Goal: Task Accomplishment & Management: Manage account settings

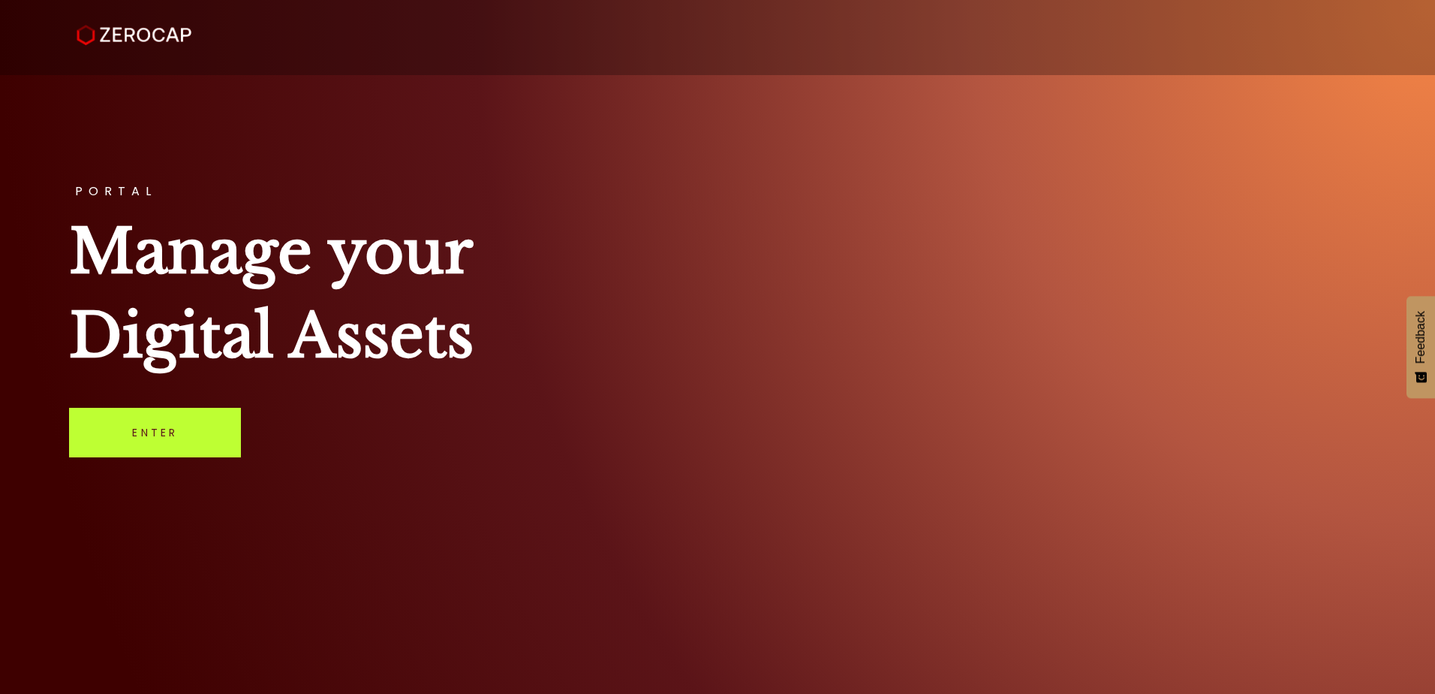
click at [125, 417] on link "Enter" at bounding box center [155, 433] width 172 height 50
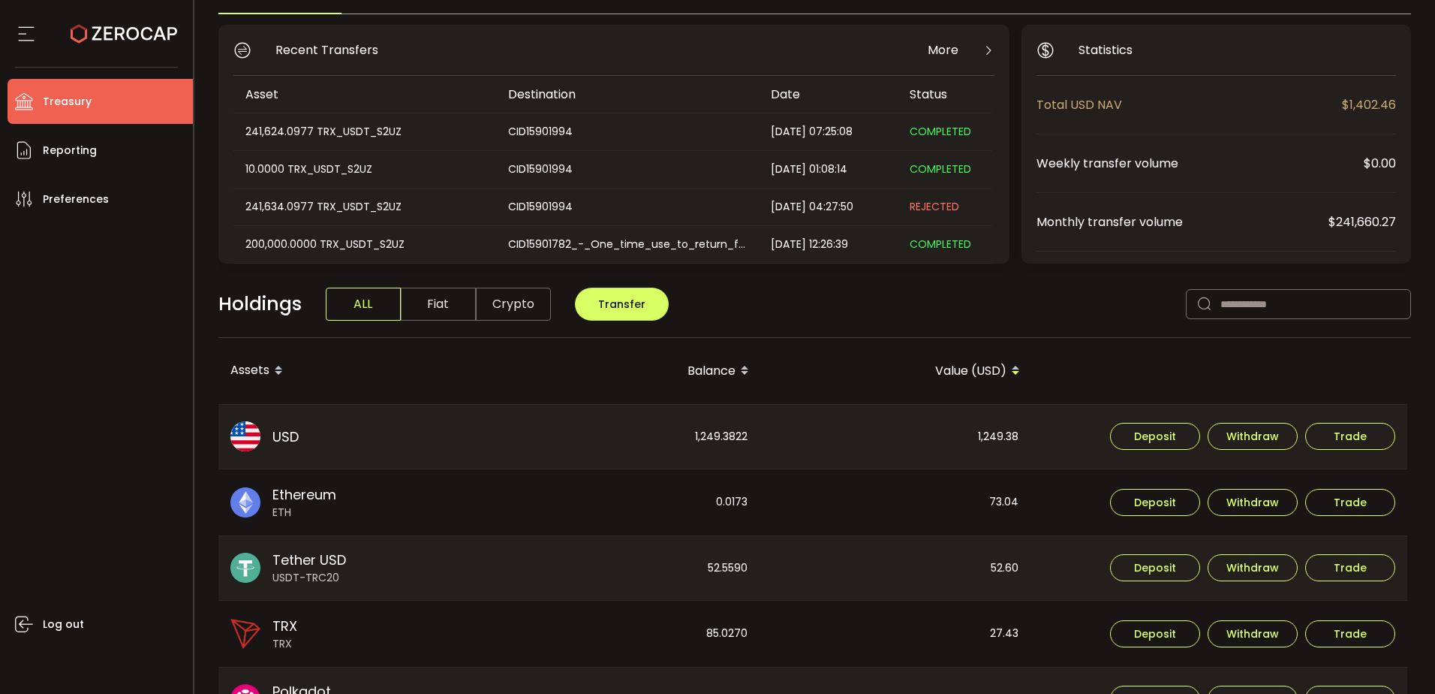
scroll to position [225, 0]
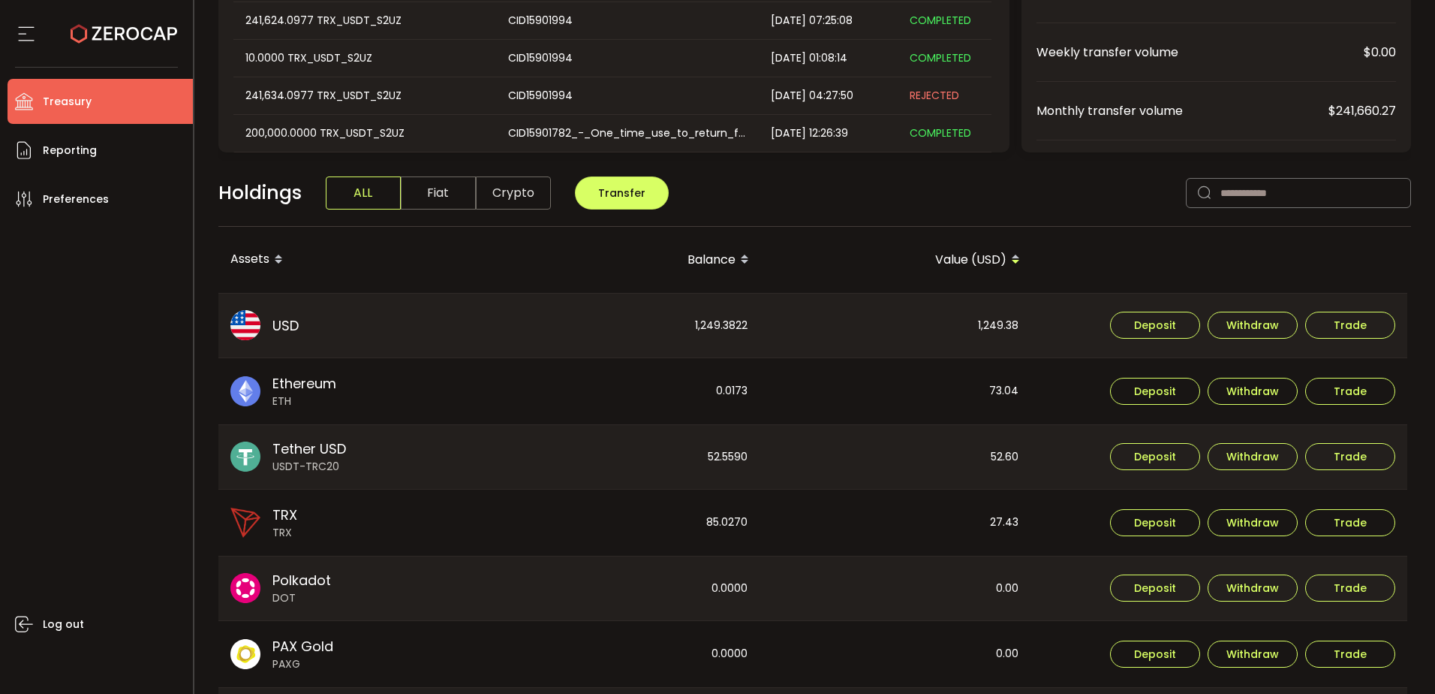
click at [41, 336] on div "Log out" at bounding box center [100, 451] width 185 height 461
click at [98, 146] on li "Reporting" at bounding box center [100, 150] width 185 height 45
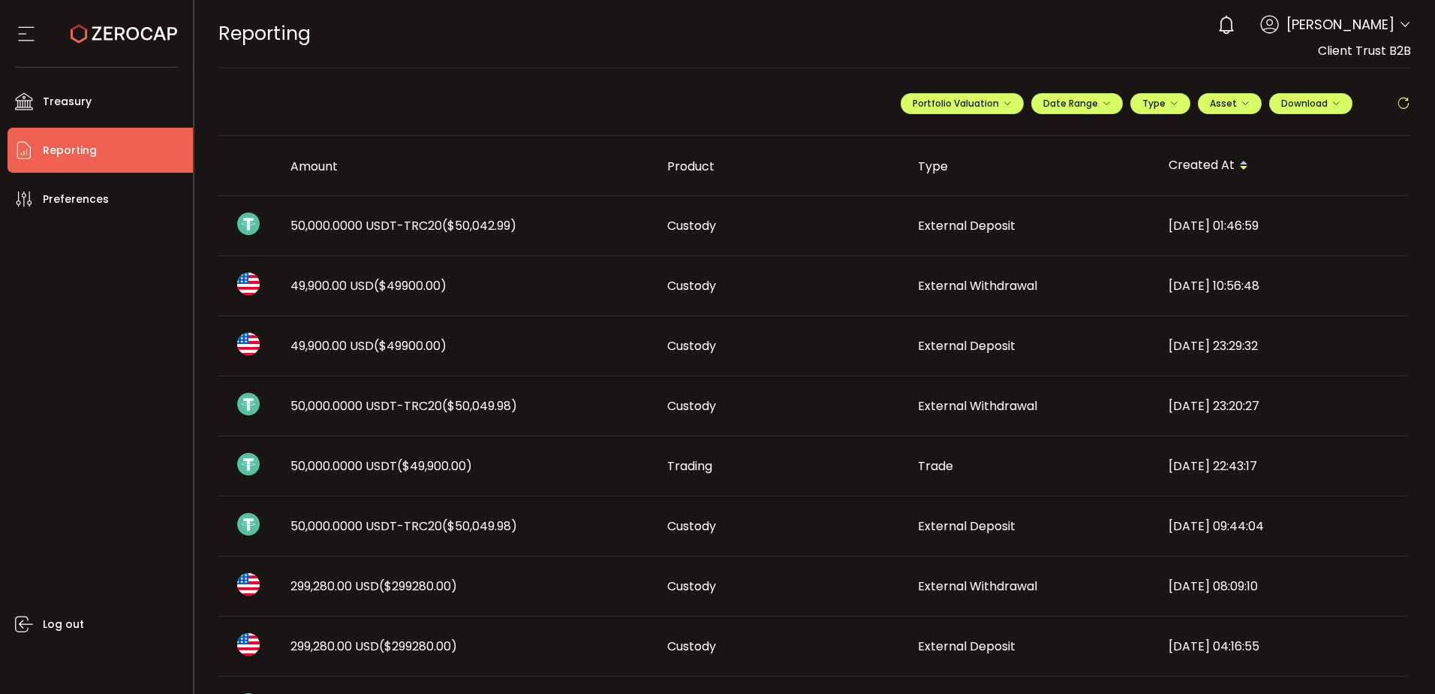
click at [413, 221] on span "50,000.0000 USDT-TRC20 ($50,042.99)" at bounding box center [403, 225] width 226 height 17
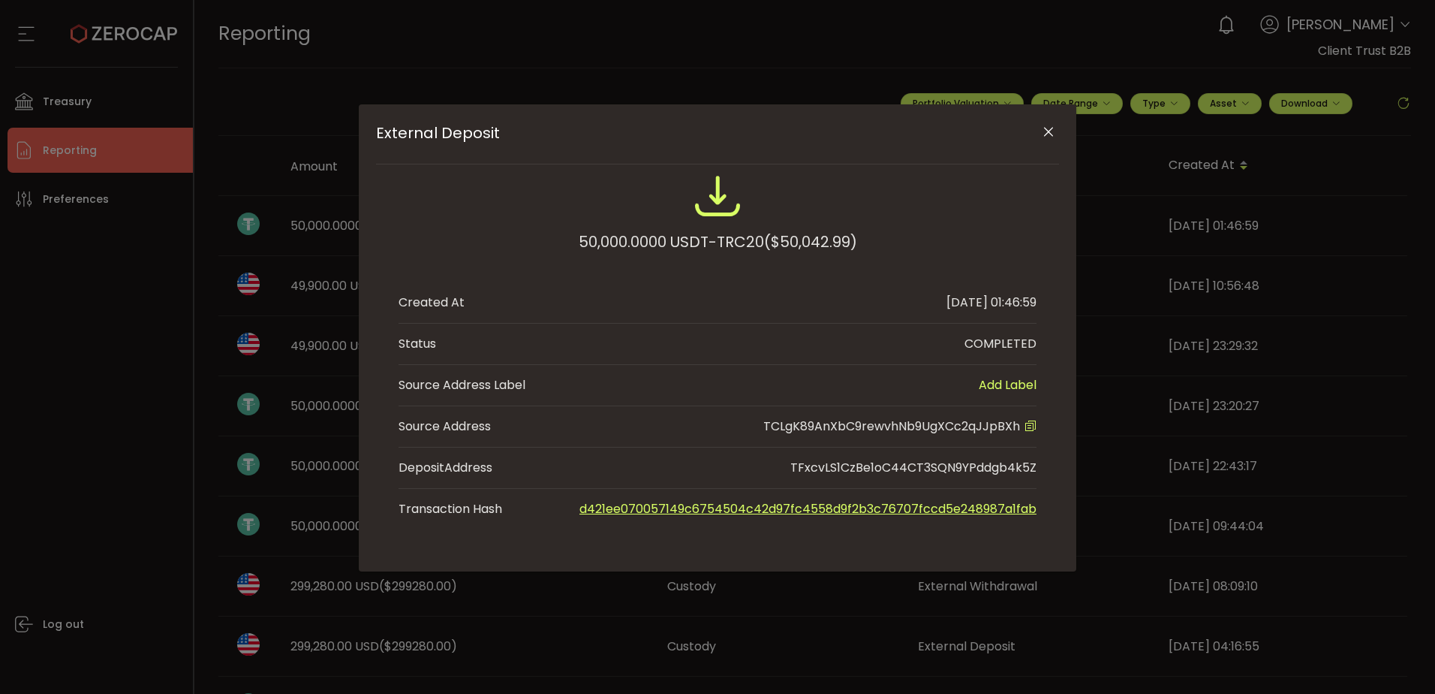
click at [900, 436] on li "Source Address TCLgK89AnXbC9rewvhNb9UgXCc2qJJpBXh" at bounding box center [718, 426] width 638 height 41
copy span "TCLgK89AnXbC9rewvhNb9UgXCc2qJJpBXh"
click at [1046, 137] on icon "Close" at bounding box center [1048, 132] width 15 height 15
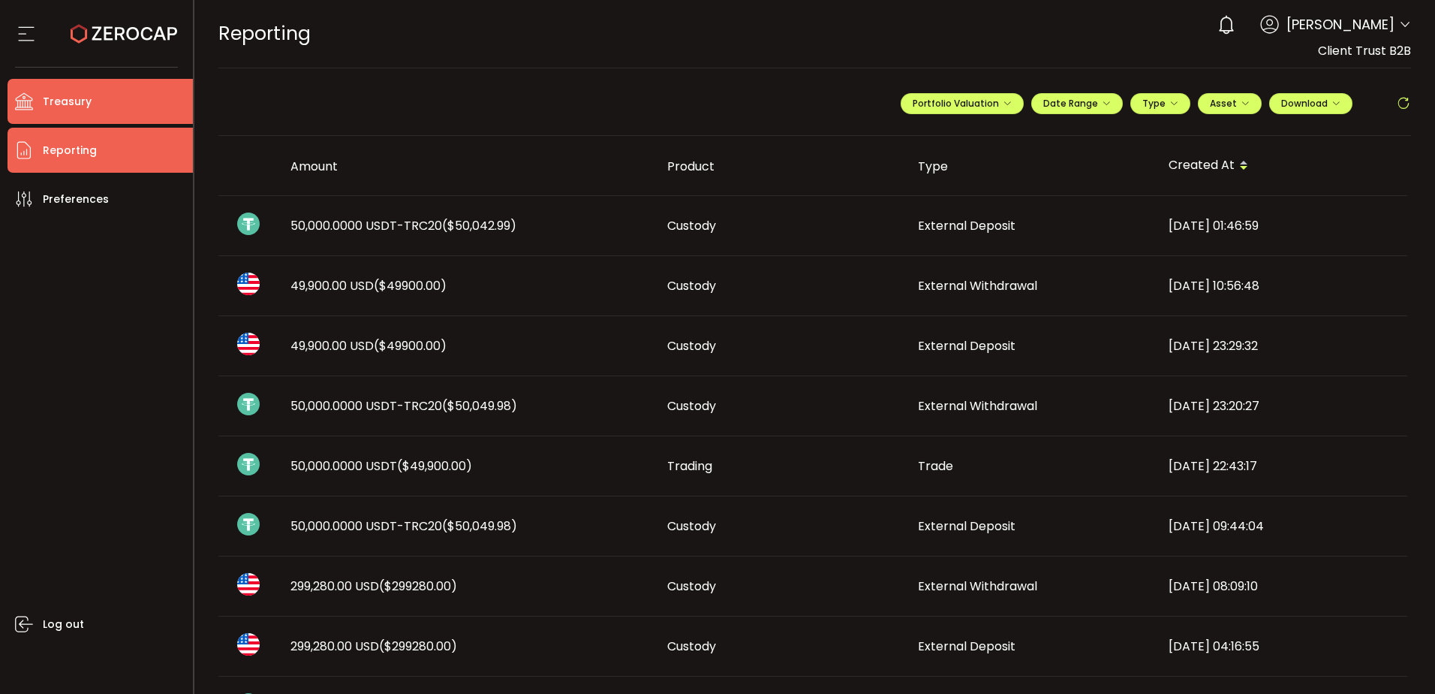
click at [40, 105] on li "Treasury" at bounding box center [100, 101] width 185 height 45
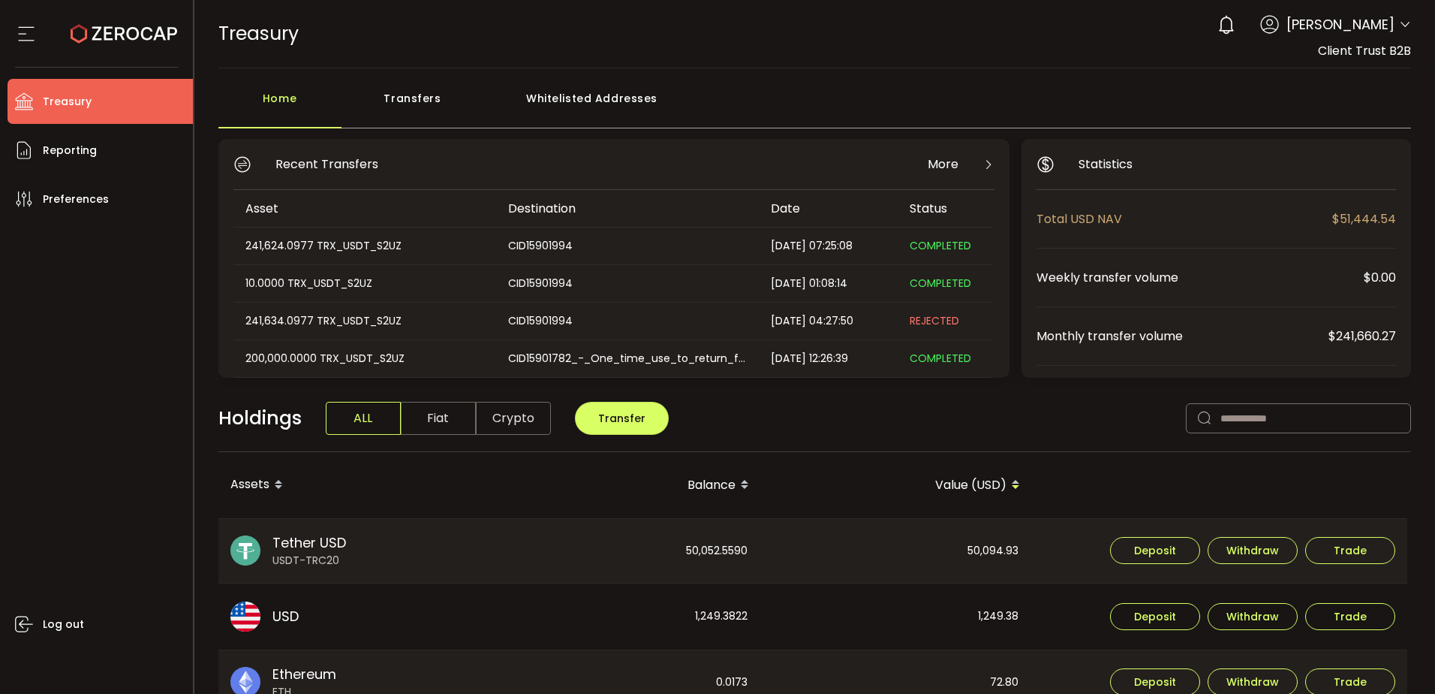
click at [575, 104] on div "Whitelisted Addresses" at bounding box center [592, 105] width 216 height 45
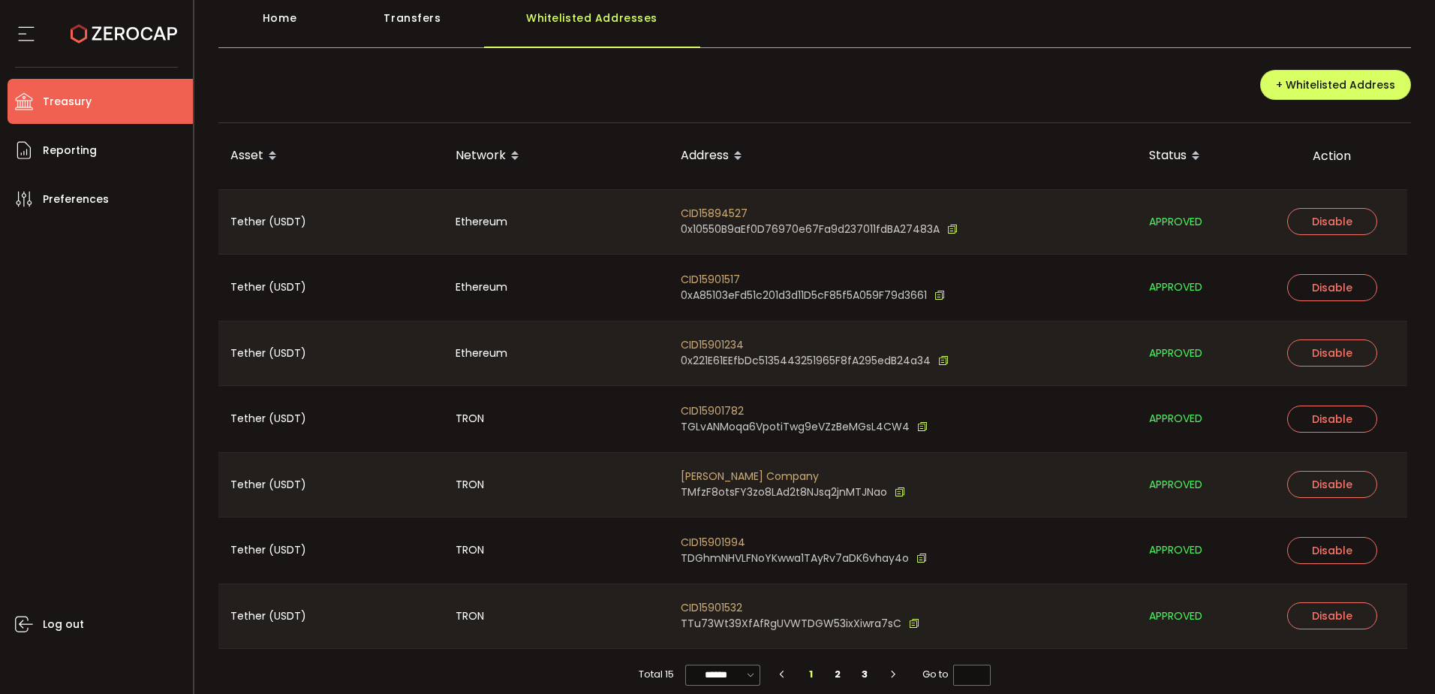
scroll to position [95, 0]
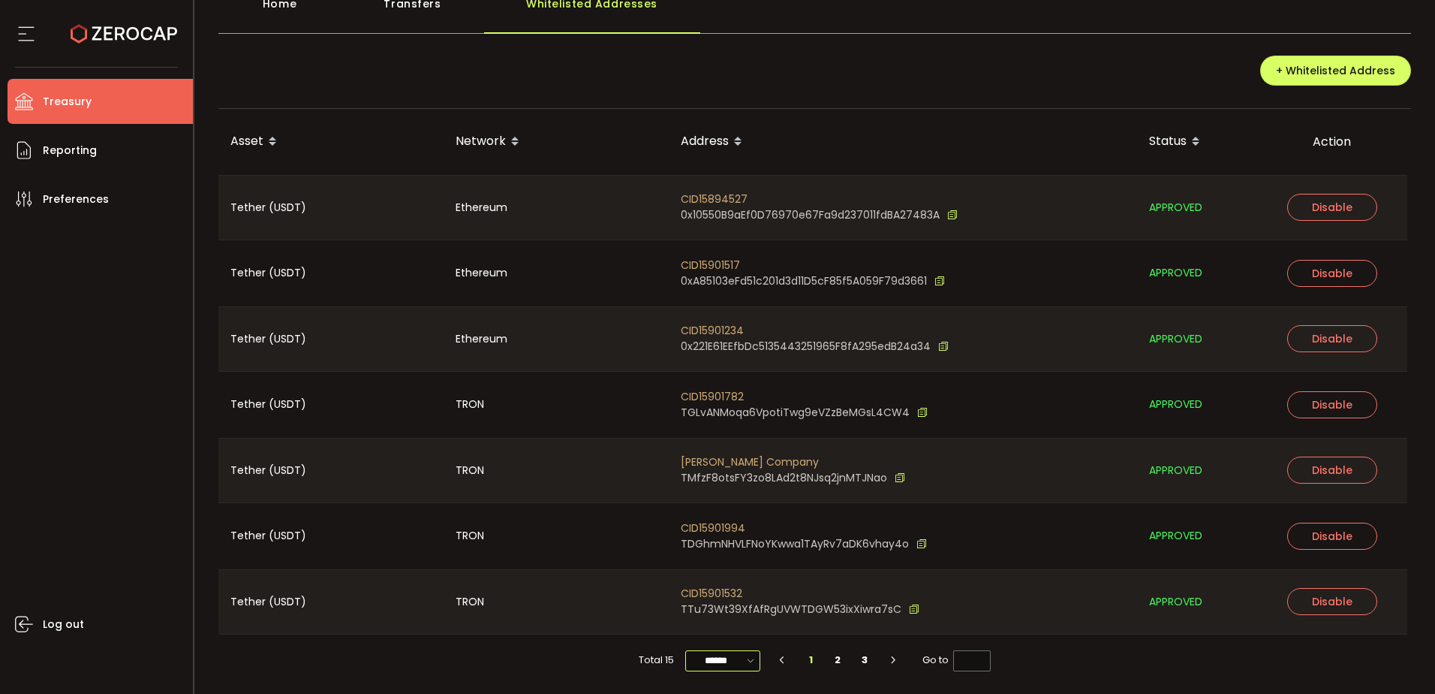
click at [717, 659] on input "******" at bounding box center [722, 660] width 75 height 21
click at [715, 625] on span "100/page" at bounding box center [722, 623] width 49 height 15
type input "********"
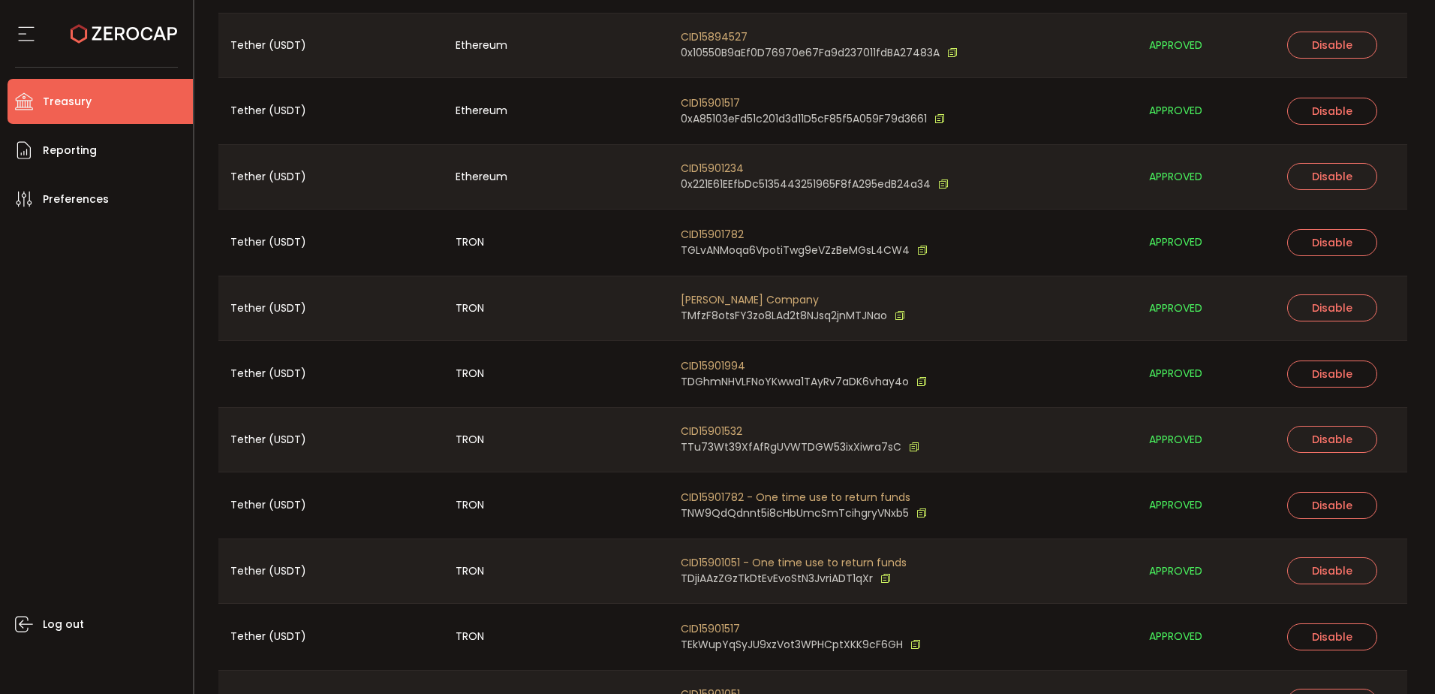
scroll to position [225, 0]
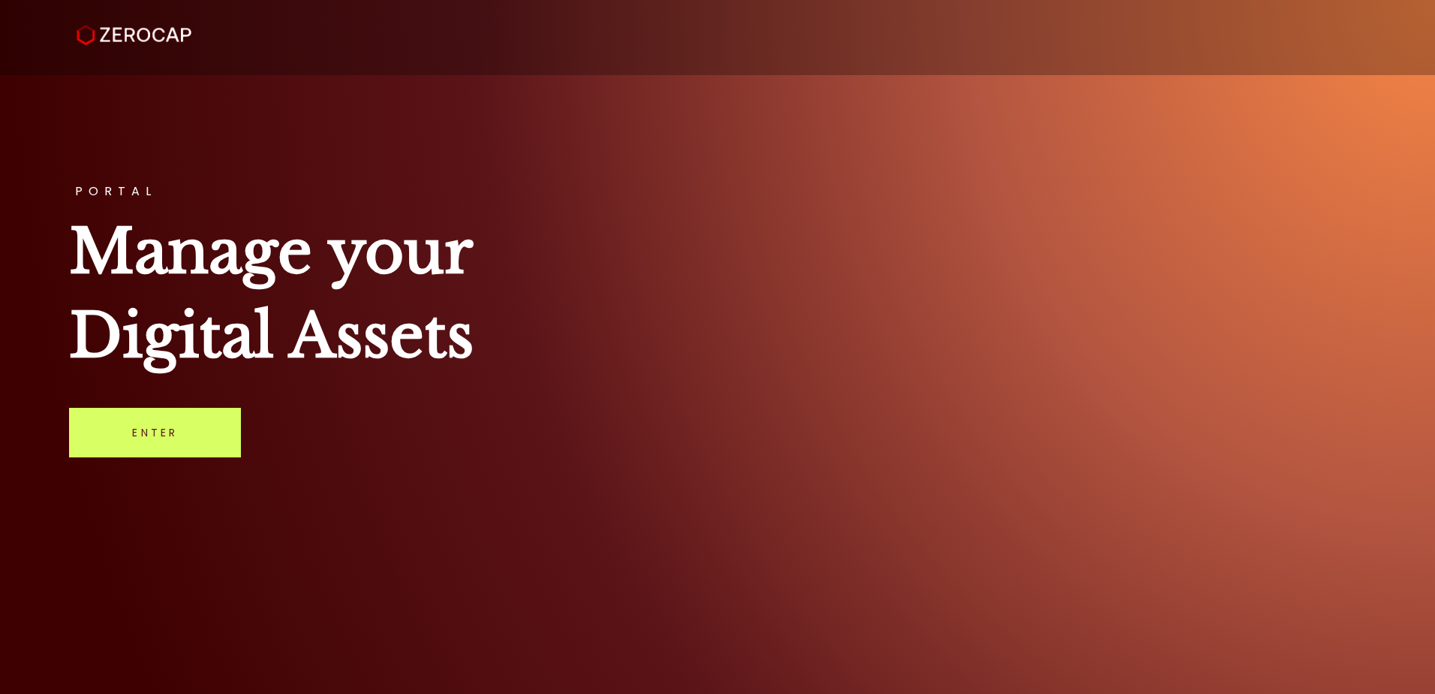
click at [1091, 215] on h1 "Manage your Digital Assets" at bounding box center [717, 293] width 1296 height 168
